Goal: Information Seeking & Learning: Learn about a topic

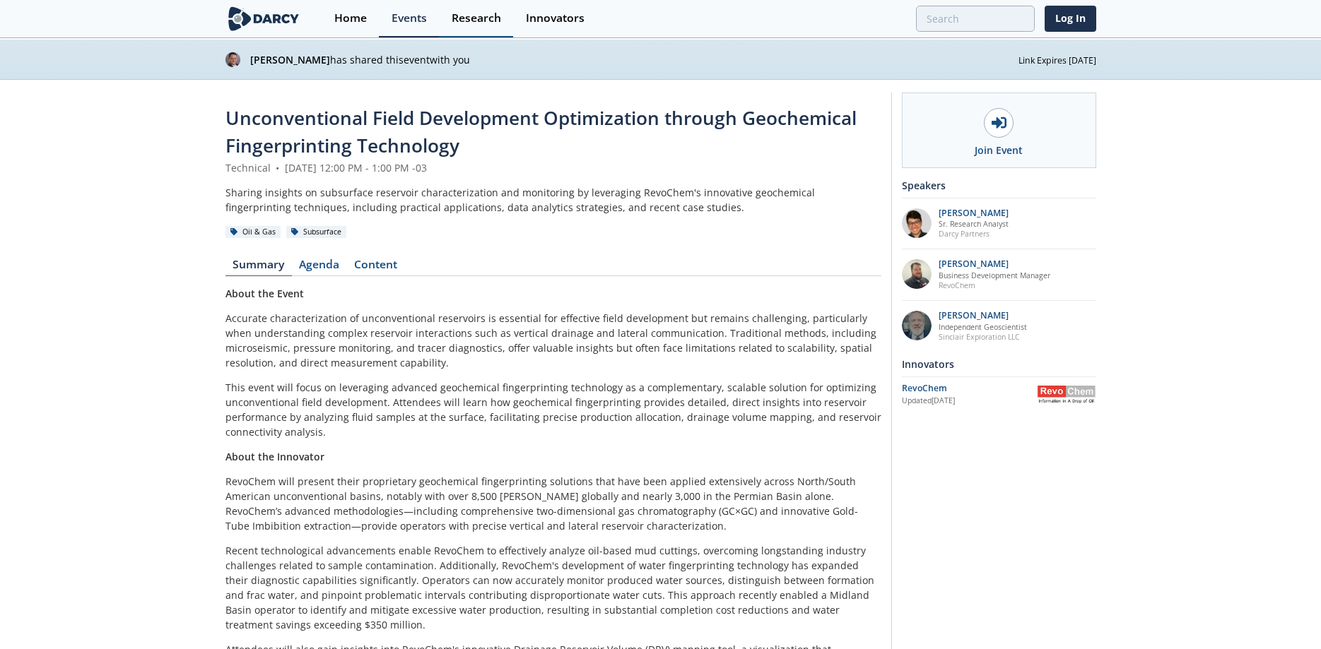
click at [485, 22] on div "Research" at bounding box center [476, 18] width 49 height 11
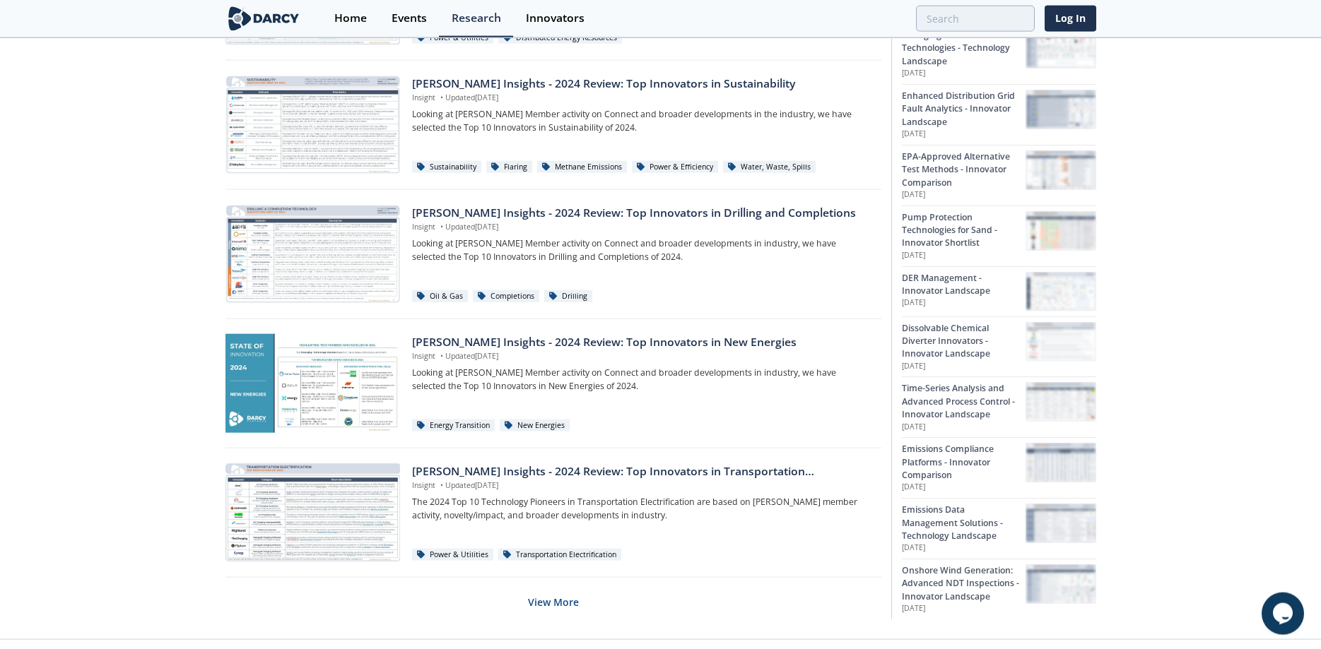
scroll to position [816, 0]
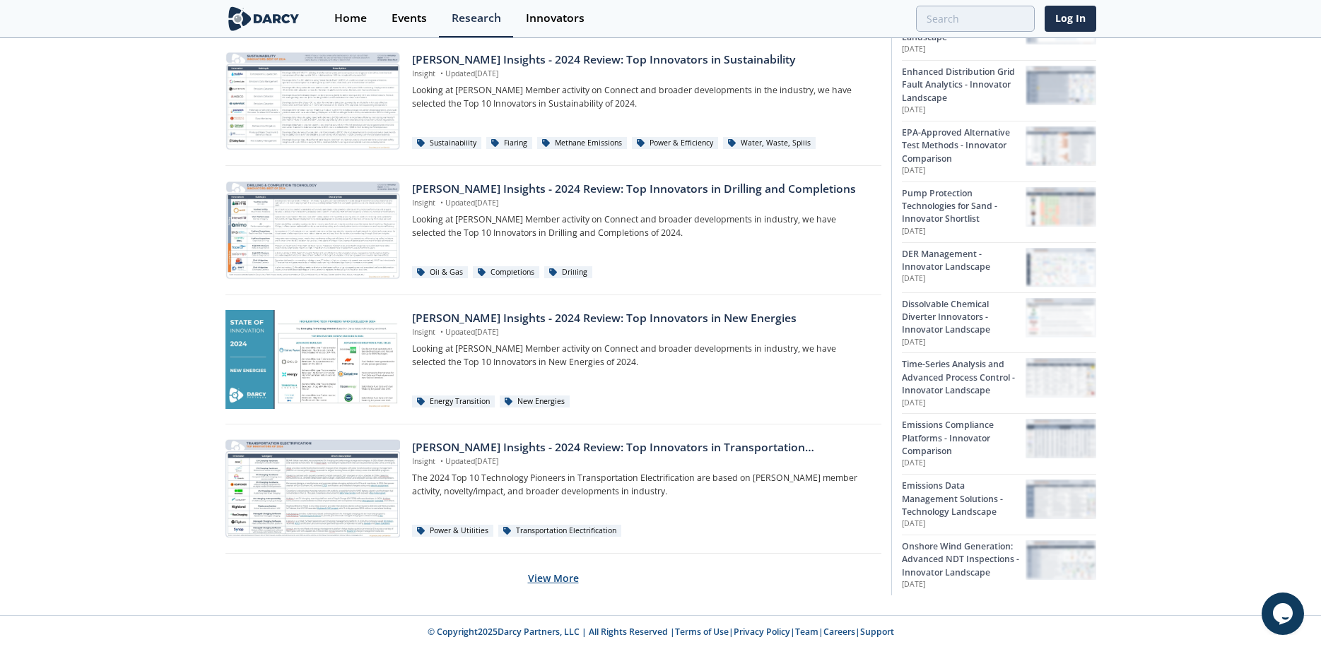
click at [542, 570] on button "View More" at bounding box center [553, 578] width 51 height 35
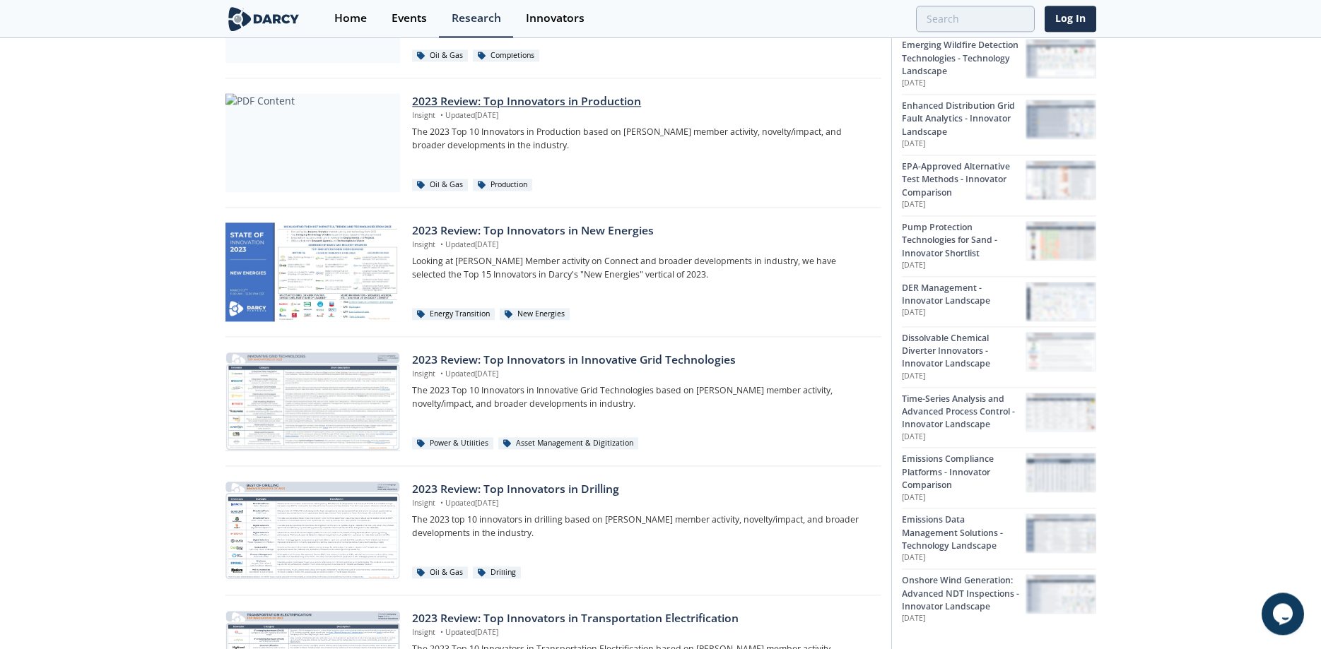
scroll to position [1681, 0]
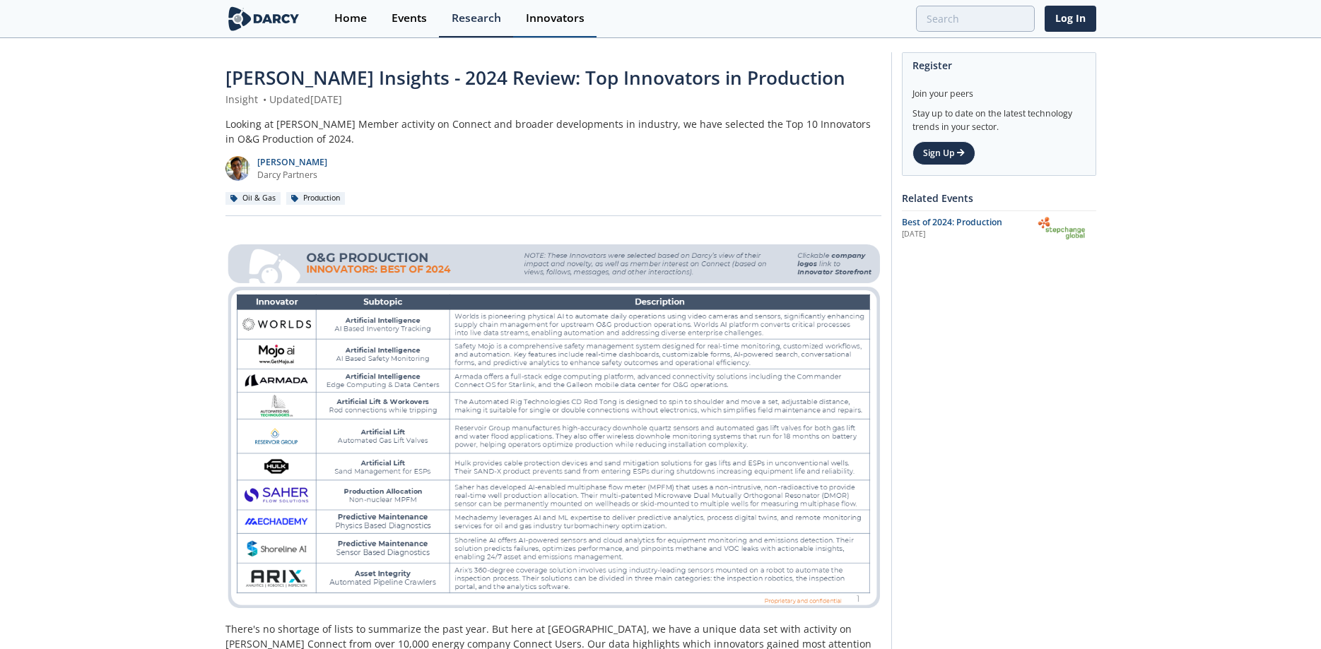
click at [547, 30] on link "Innovators" at bounding box center [554, 18] width 83 height 37
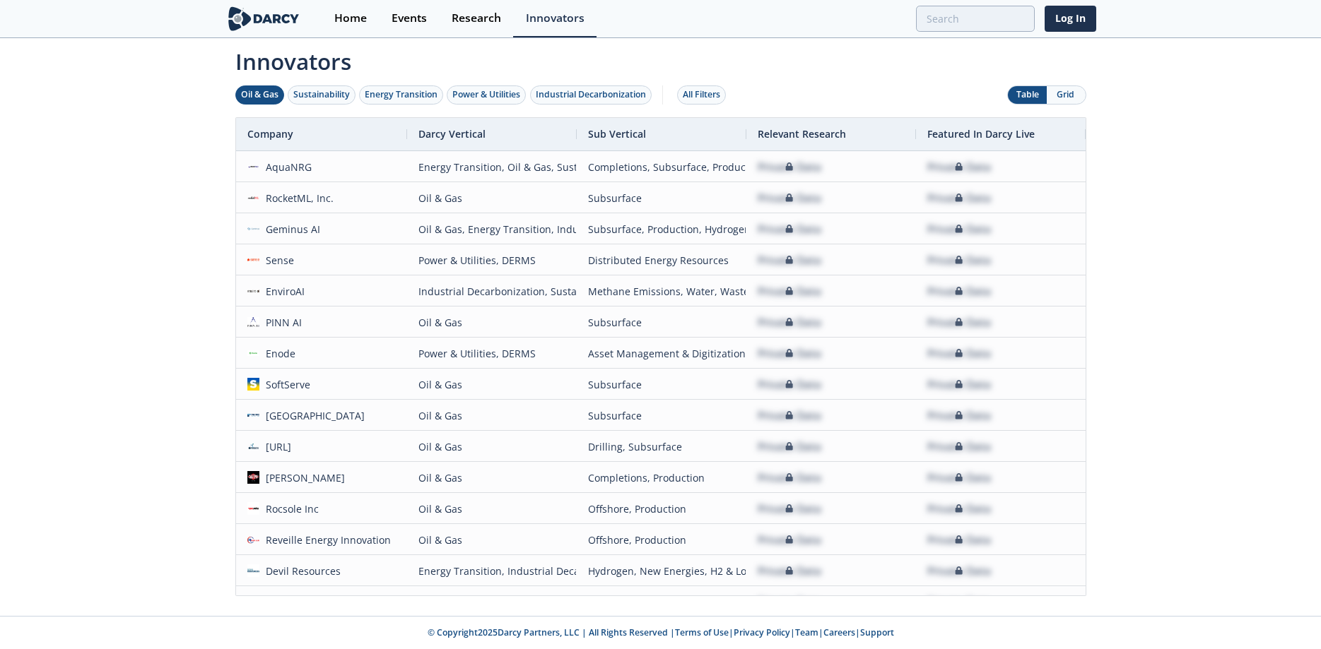
click at [273, 91] on div "Oil & Gas" at bounding box center [259, 94] width 37 height 13
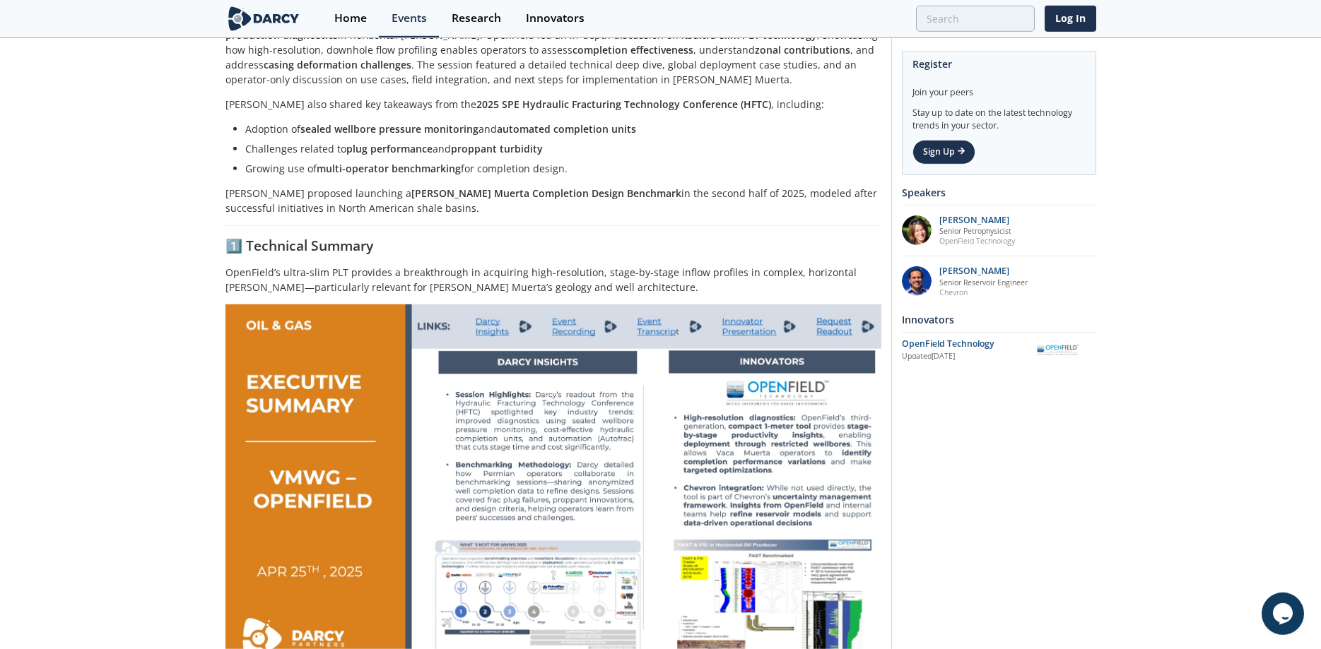
scroll to position [302, 0]
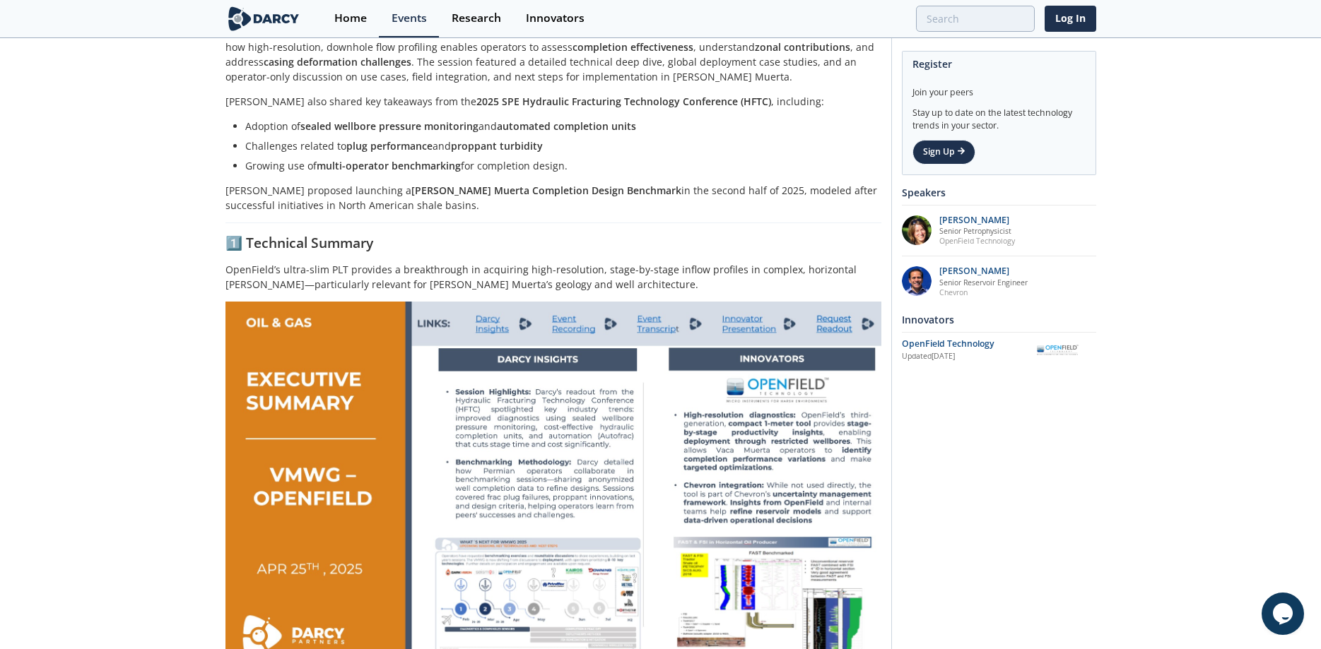
drag, startPoint x: 804, startPoint y: 232, endPoint x: 766, endPoint y: 229, distance: 38.3
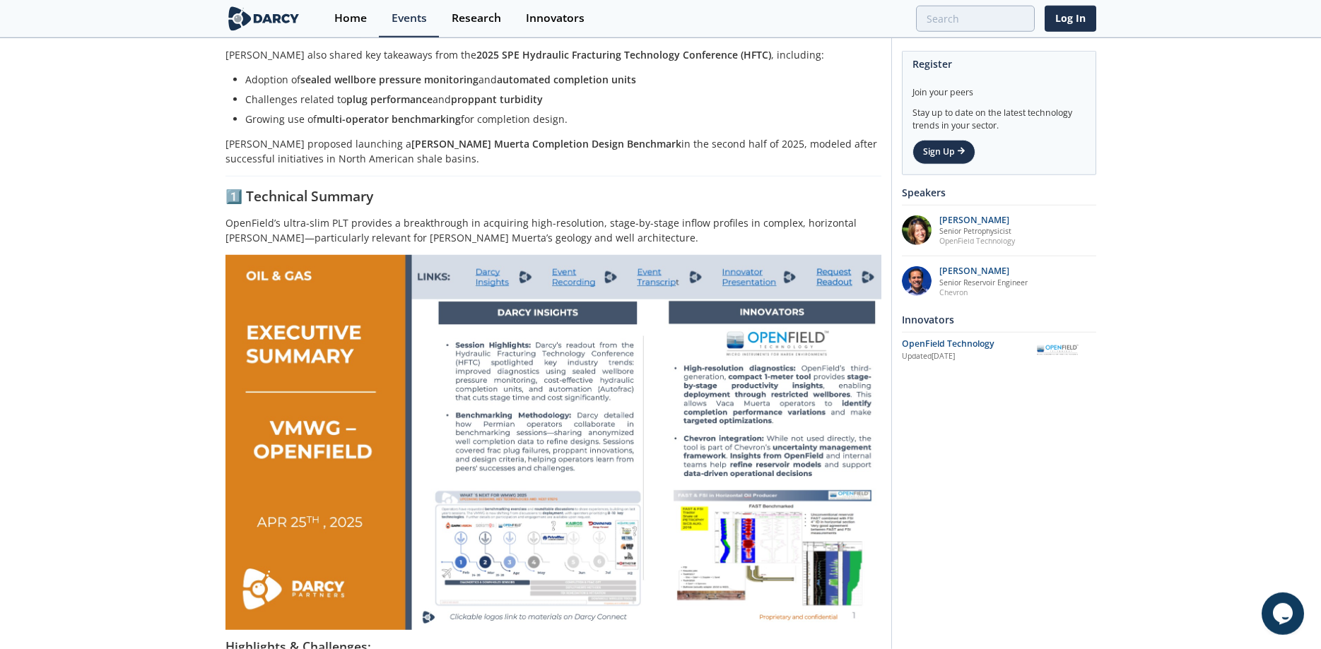
scroll to position [374, 0]
